Goal: Check status: Check status

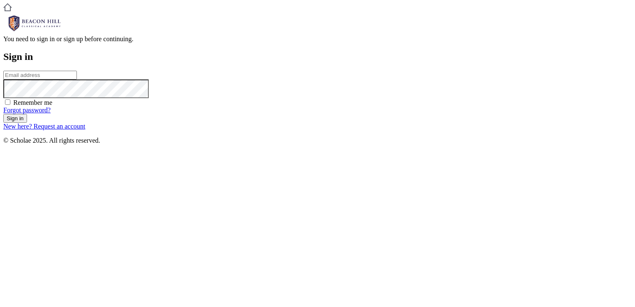
type input "bridgetrizvi@gmail.com"
click at [353, 123] on form "bridgetrizvi@gmail.com Remember me Forgot password? Sign in" at bounding box center [317, 97] width 629 height 52
click at [27, 123] on input "Sign in" at bounding box center [15, 118] width 24 height 9
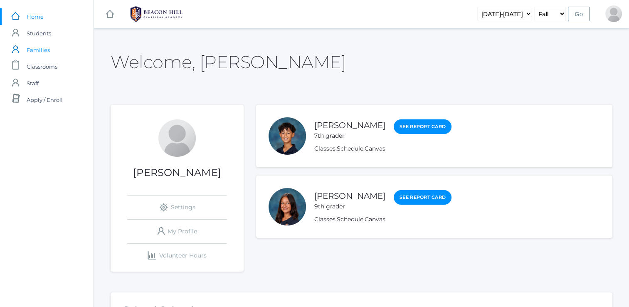
click at [62, 50] on link "icons/user/plain Created with Sketch. Families" at bounding box center [47, 50] width 94 height 17
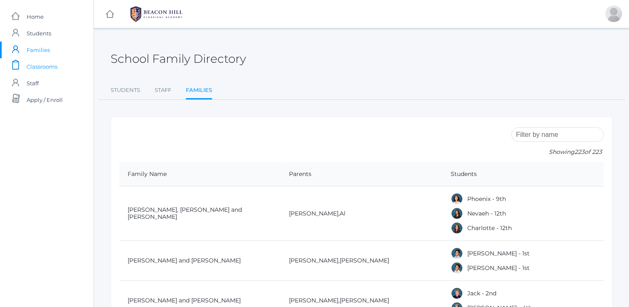
click at [58, 67] on link "icons/clipboard/plain Created with Sketch. Classrooms" at bounding box center [47, 66] width 94 height 17
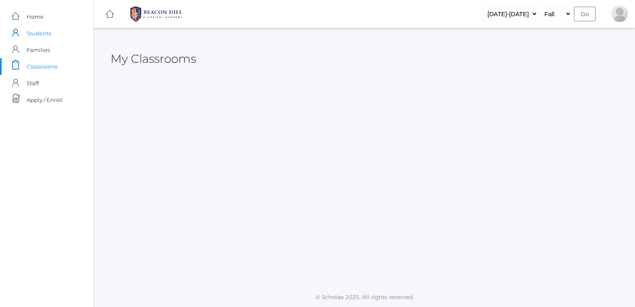
click at [45, 32] on span "Students" at bounding box center [39, 33] width 25 height 17
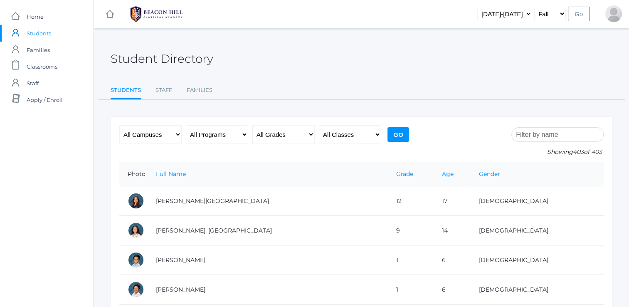
click at [272, 138] on select "All Grades Grammar - Kindergarten - 1st Grade - 2nd Grade - 3rd Grade - 4th Gra…" at bounding box center [283, 134] width 62 height 19
select select "7"
click at [252, 125] on select "All Grades Grammar - Kindergarten - 1st Grade - 2nd Grade - 3rd Grade - 4th Gra…" at bounding box center [283, 134] width 62 height 19
click at [399, 130] on input "Go" at bounding box center [398, 134] width 22 height 15
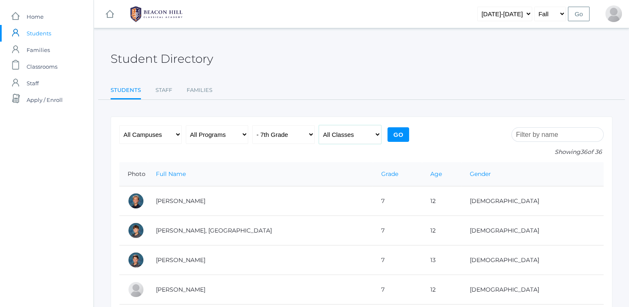
click at [342, 141] on select "All Classes Grammar - *KIND - Kindergarten AM - *KIND - Kindergarten PM - *KNDC…" at bounding box center [350, 134] width 62 height 19
click at [266, 136] on select "All Grades Grammar - Kindergarten - 1st Grade - 2nd Grade - 3rd Grade - 4th Gra…" at bounding box center [283, 134] width 62 height 19
select select "9"
click at [252, 125] on select "All Grades Grammar - Kindergarten - 1st Grade - 2nd Grade - 3rd Grade - 4th Gra…" at bounding box center [283, 134] width 62 height 19
click at [399, 138] on input "Go" at bounding box center [398, 134] width 22 height 15
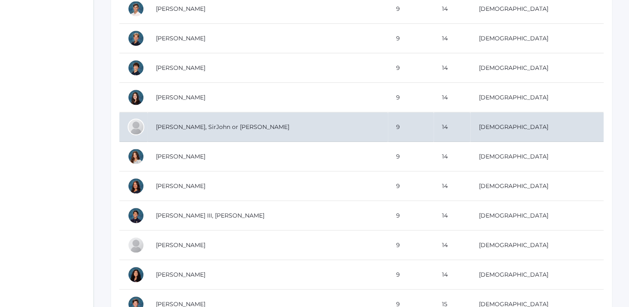
scroll to position [424, 0]
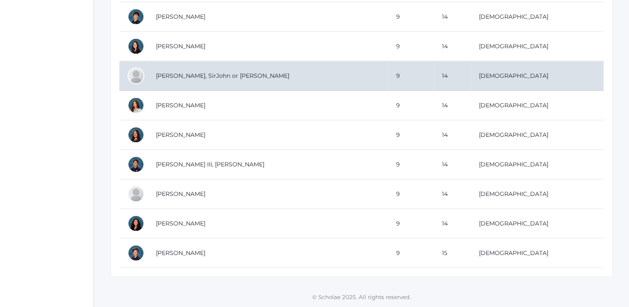
click at [272, 217] on td "Torok, Nevaeh" at bounding box center [268, 224] width 240 height 30
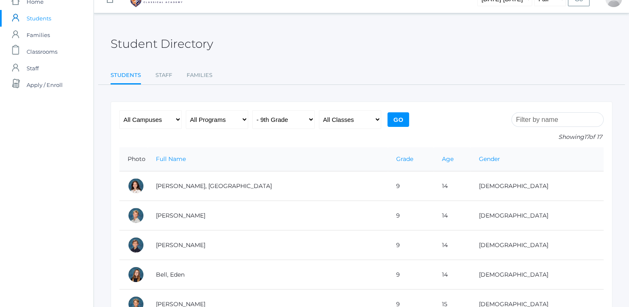
scroll to position [15, 0]
click at [66, 52] on link "icons/clipboard/plain Created with Sketch. Classrooms" at bounding box center [47, 52] width 94 height 17
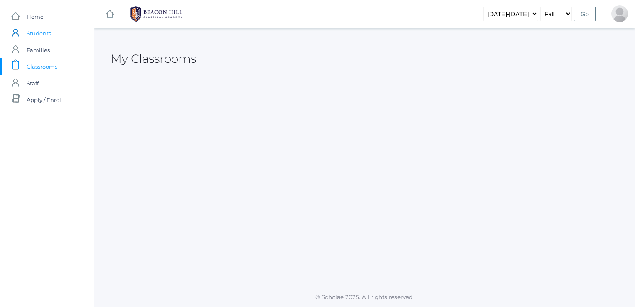
click at [50, 33] on span "Students" at bounding box center [39, 33] width 25 height 17
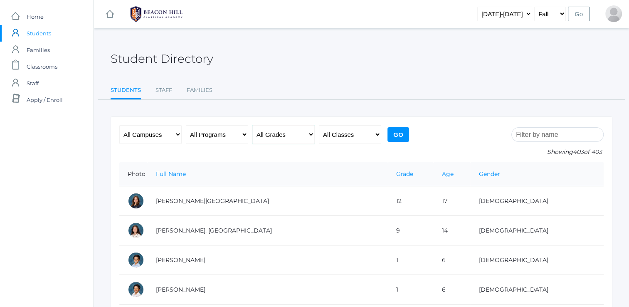
click at [288, 142] on select "All Grades Grammar - Kindergarten - 1st Grade - 2nd Grade - 3rd Grade - 4th Gra…" at bounding box center [283, 134] width 62 height 19
select select "7"
click at [252, 125] on select "All Grades Grammar - Kindergarten - 1st Grade - 2nd Grade - 3rd Grade - 4th Gra…" at bounding box center [283, 134] width 62 height 19
click at [223, 127] on select "All Programs Full-Time Collaborative Four-Day Affiliate" at bounding box center [217, 134] width 62 height 19
click at [400, 139] on input "Go" at bounding box center [398, 134] width 22 height 15
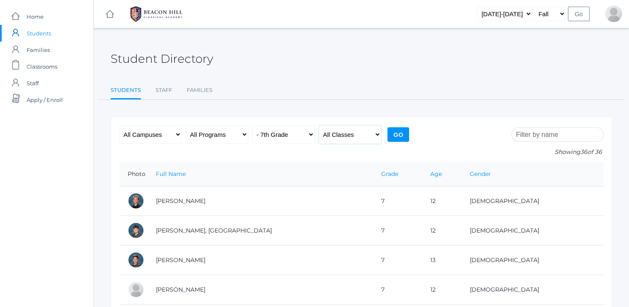
click at [371, 141] on select "All Classes Grammar - *KIND - Kindergarten AM - *KIND - Kindergarten PM - *KNDC…" at bounding box center [350, 134] width 62 height 19
select select "2115"
click at [319, 125] on select "All Classes Grammar - *KIND - Kindergarten AM - *KIND - Kindergarten PM - *KNDC…" at bounding box center [350, 134] width 62 height 19
click at [392, 131] on input "Go" at bounding box center [398, 134] width 22 height 15
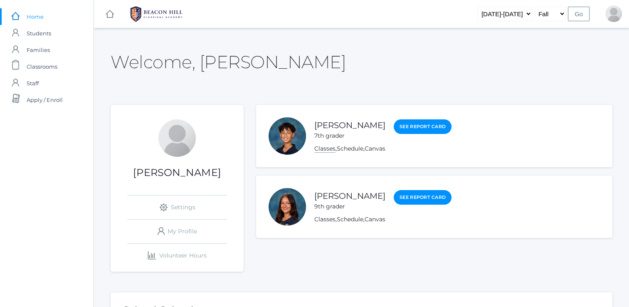
click at [326, 151] on link "Classes" at bounding box center [324, 149] width 21 height 8
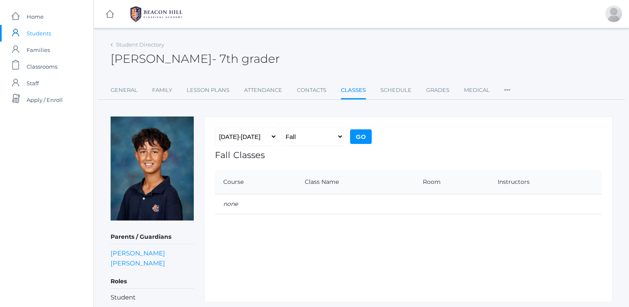
click at [271, 100] on div "Student Directory Finn Rizvi - 7th grader Finn Rizvi 7th grader General Family …" at bounding box center [362, 171] width 502 height 264
click at [271, 96] on link "Attendance" at bounding box center [263, 90] width 38 height 17
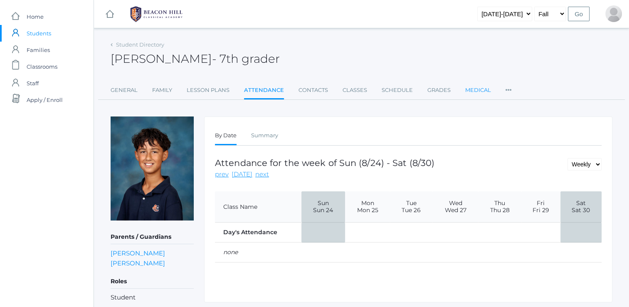
click at [478, 87] on link "Medical" at bounding box center [478, 90] width 26 height 17
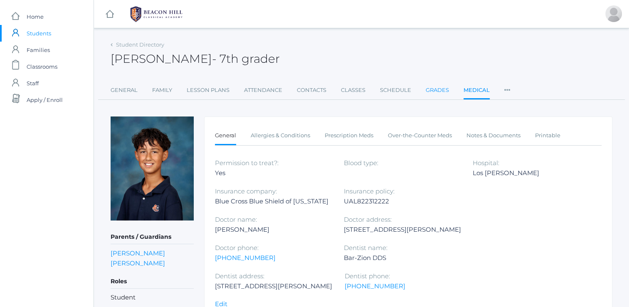
click at [429, 87] on link "Grades" at bounding box center [437, 90] width 23 height 17
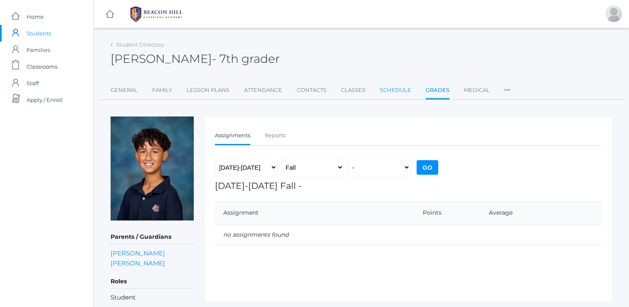
click at [393, 89] on link "Schedule" at bounding box center [395, 90] width 31 height 17
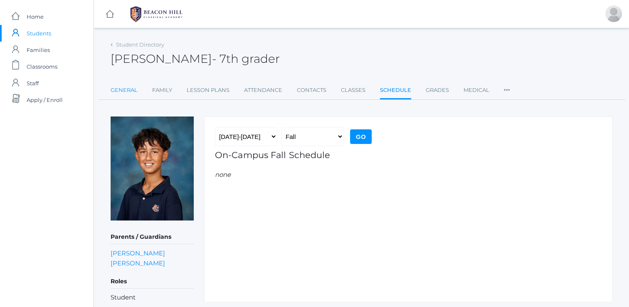
click at [133, 87] on link "General" at bounding box center [124, 90] width 27 height 17
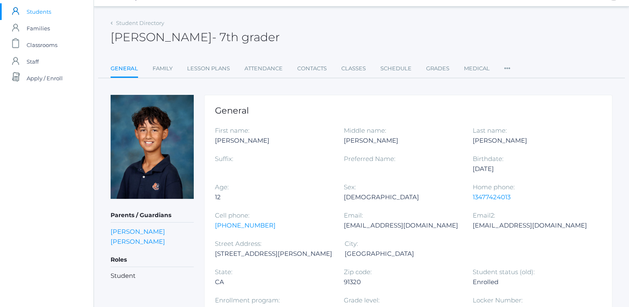
scroll to position [8, 0]
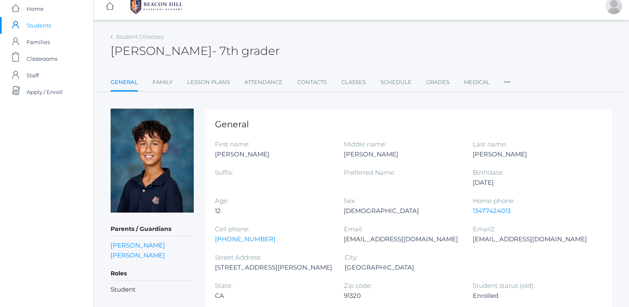
click at [514, 84] on ul "General Family Lesson Plans Attendance Contacts Classes Schedule Grades Medical…" at bounding box center [362, 83] width 502 height 18
click at [508, 82] on icon at bounding box center [507, 79] width 6 height 11
click at [422, 141] on div "Middle name: Walker" at bounding box center [408, 153] width 129 height 28
click at [23, 79] on link "icons/user/plain Created with Sketch. Staff" at bounding box center [47, 75] width 94 height 17
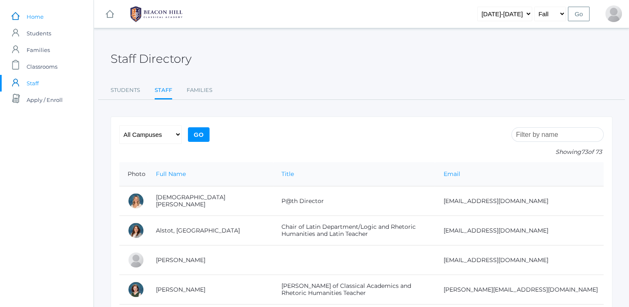
click at [44, 12] on link "icons/ui/navigation/home Created with Sketch. Home" at bounding box center [47, 16] width 94 height 17
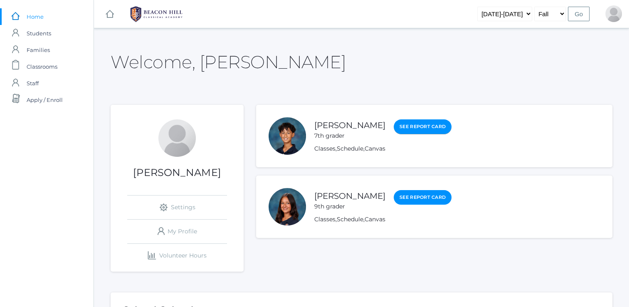
click at [394, 130] on link "See Report Card" at bounding box center [423, 126] width 58 height 15
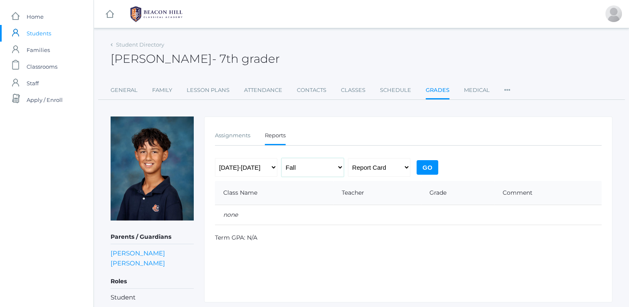
click at [318, 169] on select "Fall Spring" at bounding box center [312, 167] width 62 height 19
select select "2"
click at [281, 158] on select "Fall Spring" at bounding box center [312, 167] width 62 height 19
click at [435, 167] on input "Go" at bounding box center [428, 167] width 22 height 15
click at [263, 170] on select "[DATE]-[DATE] [DATE]-[DATE] [DATE]-[DATE] [DATE]-[DATE] [DATE]-[DATE] [DATE]-[D…" at bounding box center [246, 167] width 62 height 19
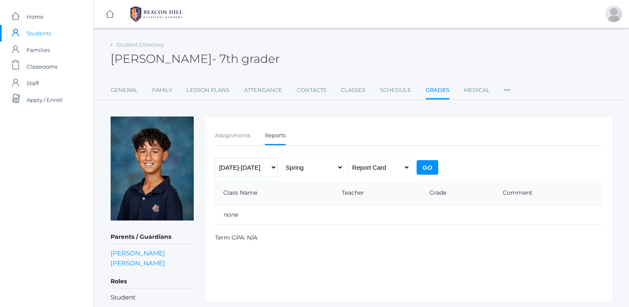
select select "[DATE]-[DATE]"
click at [215, 158] on select "[DATE]-[DATE] [DATE]-[DATE] [DATE]-[DATE] [DATE]-[DATE] [DATE]-[DATE] [DATE]-[D…" at bounding box center [246, 167] width 62 height 19
click at [432, 167] on input "Go" at bounding box center [428, 167] width 22 height 15
click at [338, 169] on select "Fall Spring" at bounding box center [312, 167] width 62 height 19
select select "2"
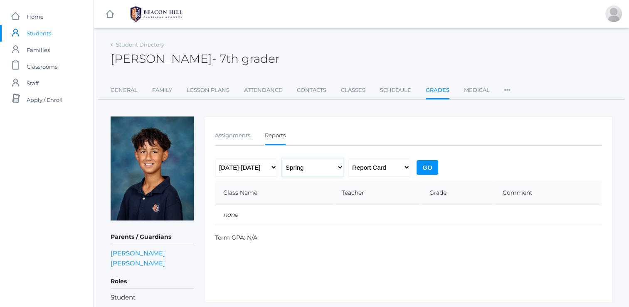
click at [281, 158] on select "Fall Spring" at bounding box center [312, 167] width 62 height 19
click at [434, 160] on input "Go" at bounding box center [428, 167] width 22 height 15
click at [401, 169] on select "Progress Report Report Card" at bounding box center [379, 167] width 62 height 19
select select "midterm"
click at [348, 158] on select "Progress Report Report Card" at bounding box center [379, 167] width 62 height 19
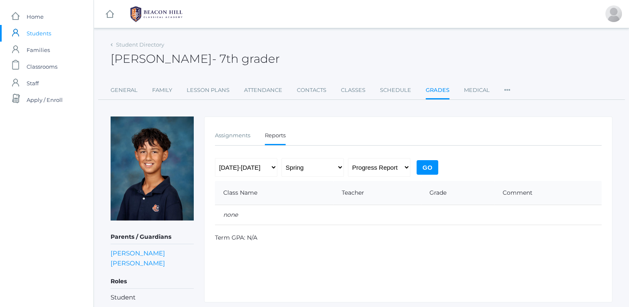
click at [424, 163] on input "Go" at bounding box center [428, 167] width 22 height 15
click at [298, 175] on select "Fall Spring" at bounding box center [312, 167] width 62 height 19
select select "1"
click at [281, 158] on select "Fall Spring" at bounding box center [312, 167] width 62 height 19
click at [425, 166] on input "Go" at bounding box center [428, 167] width 22 height 15
